Goal: Navigation & Orientation: Find specific page/section

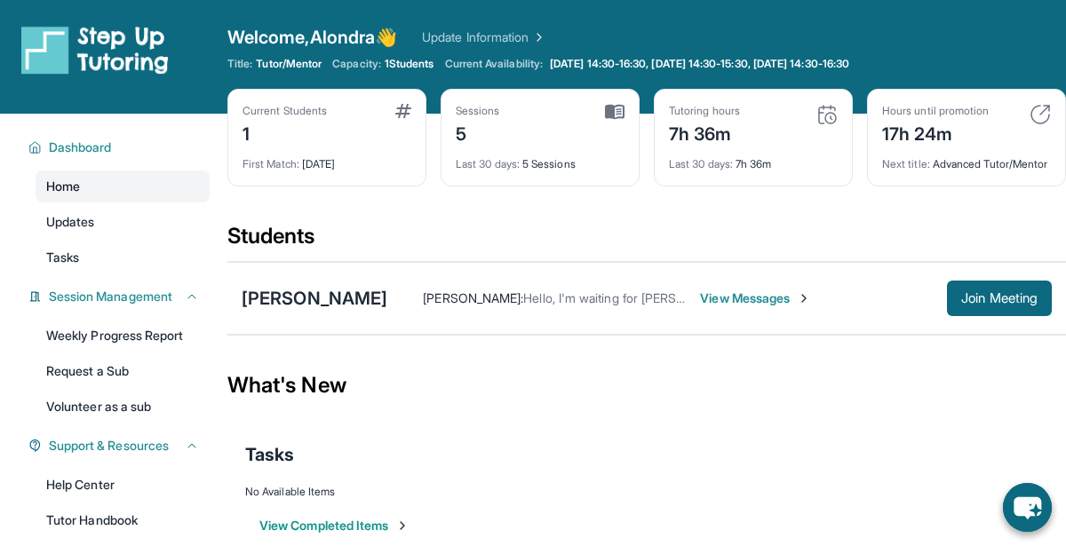
scroll to position [220, 0]
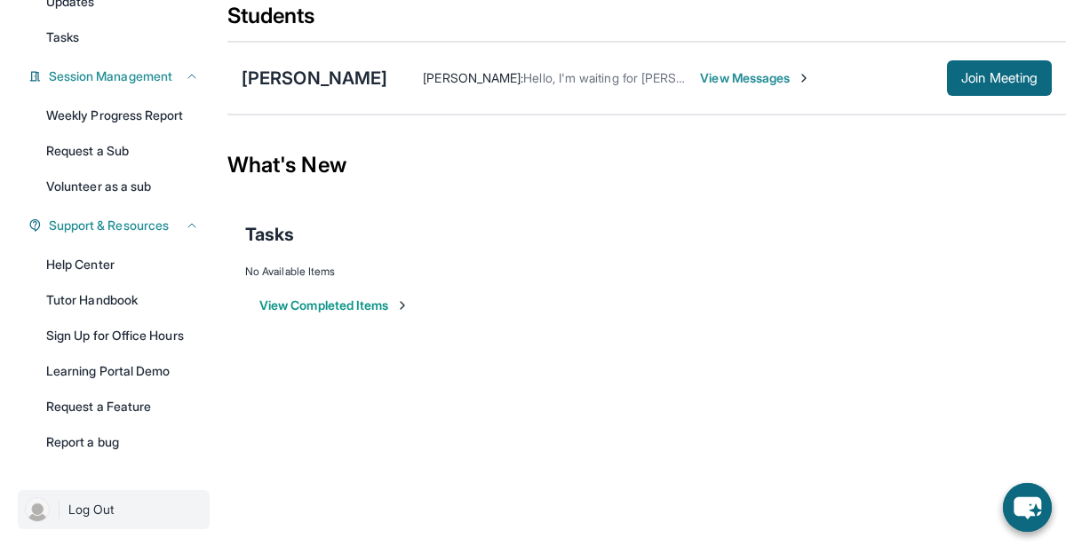
click at [85, 495] on link "| Log Out" at bounding box center [114, 509] width 192 height 39
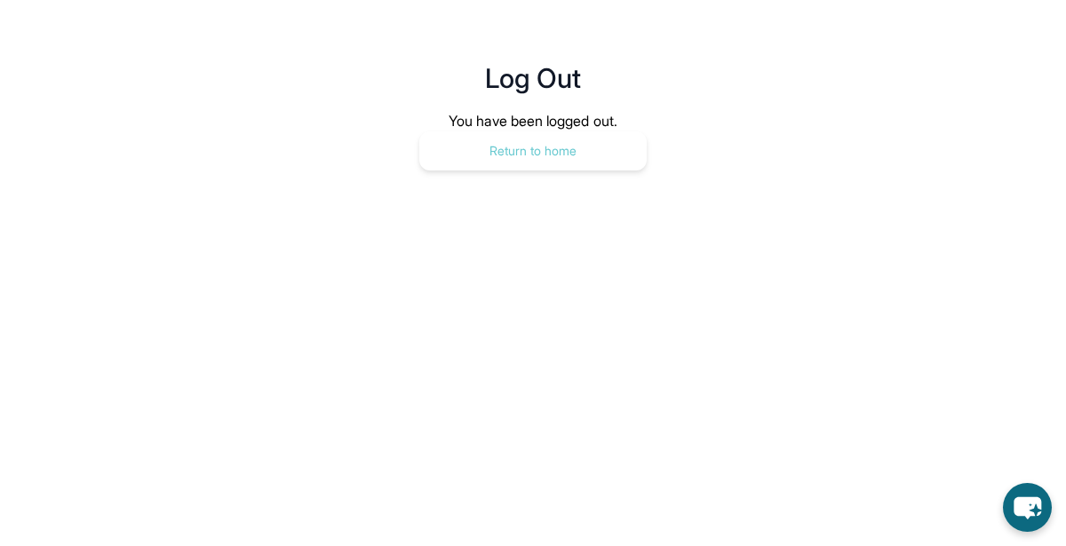
click at [517, 155] on button "Return to home" at bounding box center [532, 150] width 227 height 39
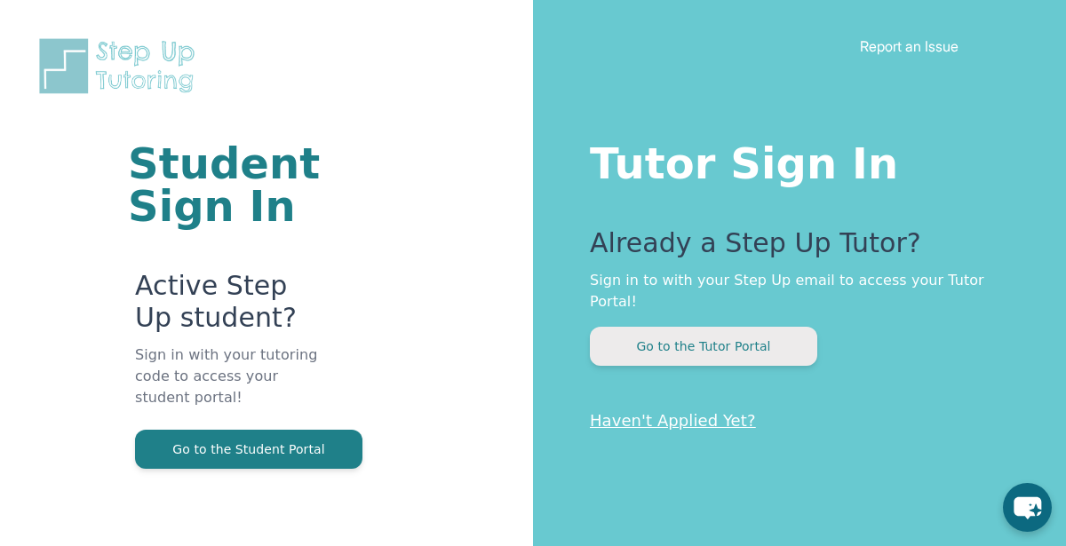
click at [706, 334] on button "Go to the Tutor Portal" at bounding box center [703, 346] width 227 height 39
